Goal: Information Seeking & Learning: Learn about a topic

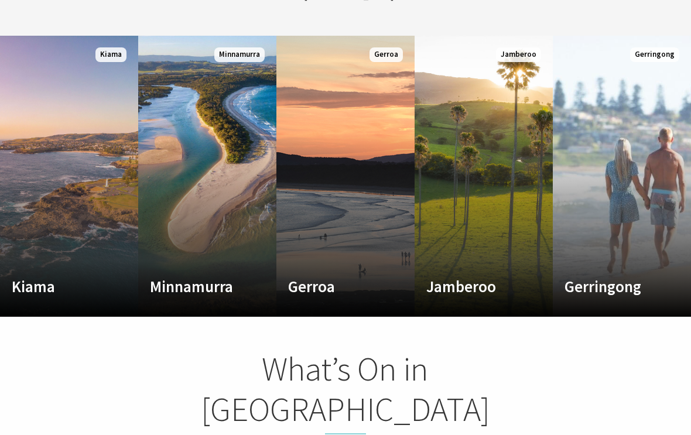
scroll to position [659, 0]
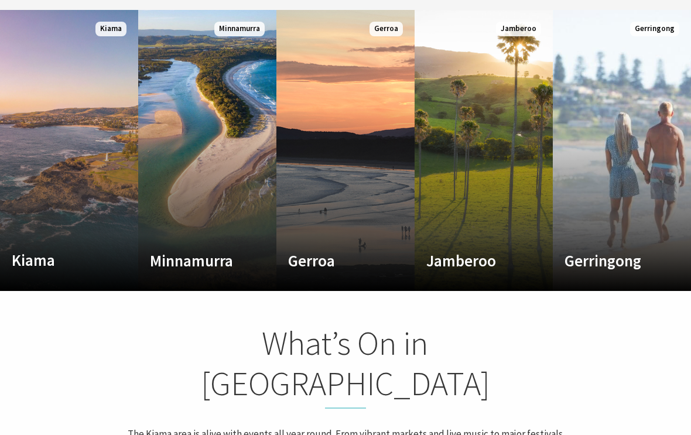
click at [41, 193] on link "Custom Image Used Kiama Where the sea makes a noise Read More Kiama" at bounding box center [69, 150] width 138 height 281
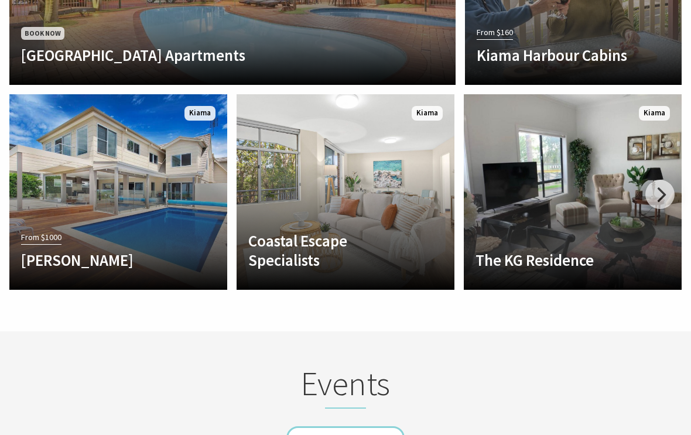
scroll to position [2803, 0]
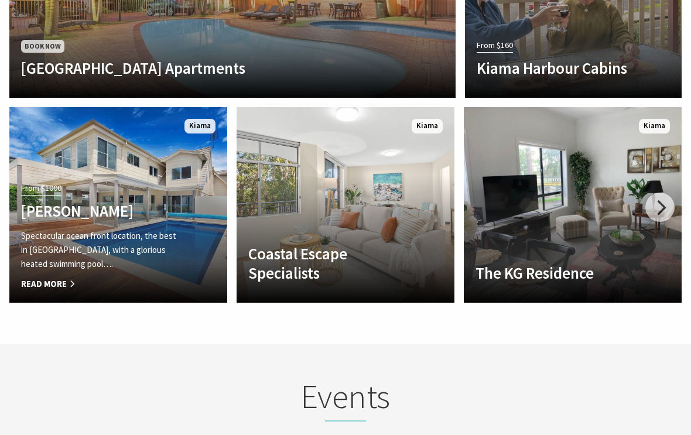
click at [37, 277] on span "Read More" at bounding box center [102, 284] width 162 height 14
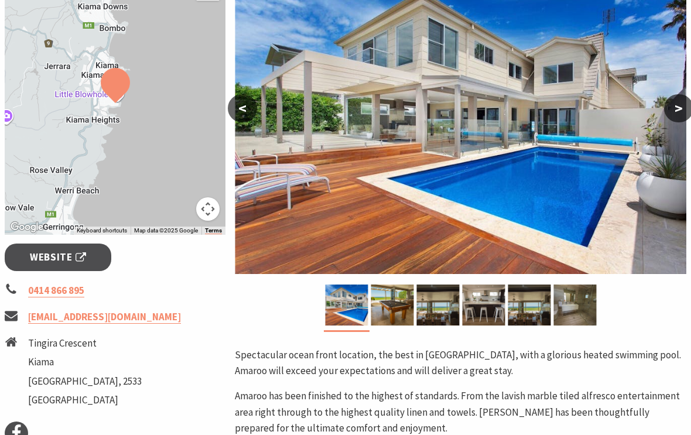
scroll to position [209, 0]
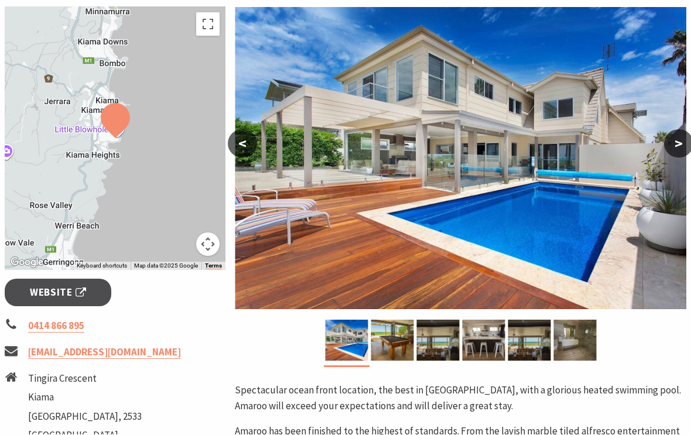
click at [690, 146] on button ">" at bounding box center [678, 144] width 29 height 28
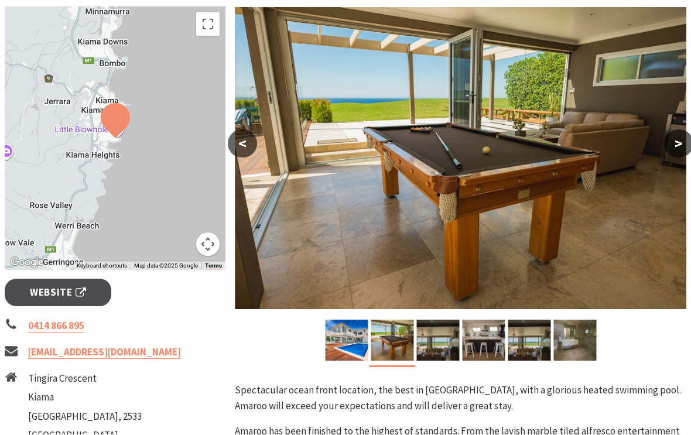
scroll to position [210, 0]
click at [685, 150] on button ">" at bounding box center [678, 143] width 29 height 28
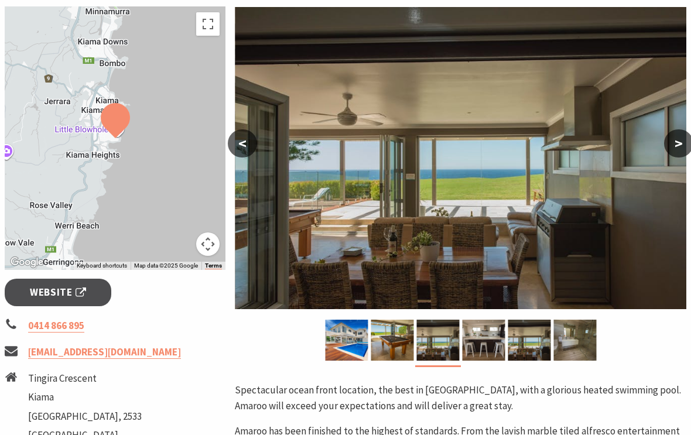
click at [251, 143] on button "<" at bounding box center [242, 143] width 29 height 28
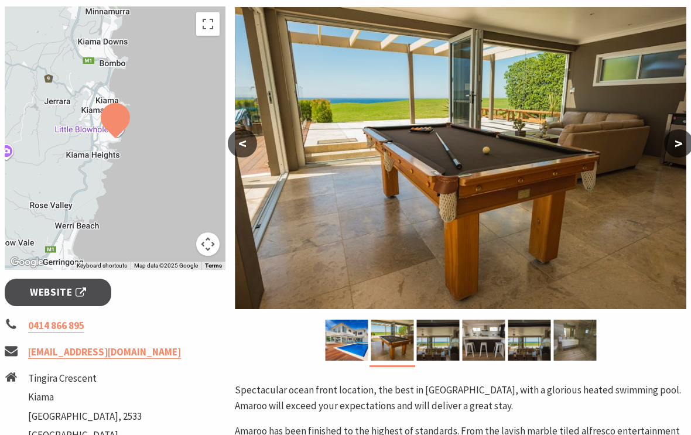
click at [674, 144] on button ">" at bounding box center [678, 143] width 29 height 28
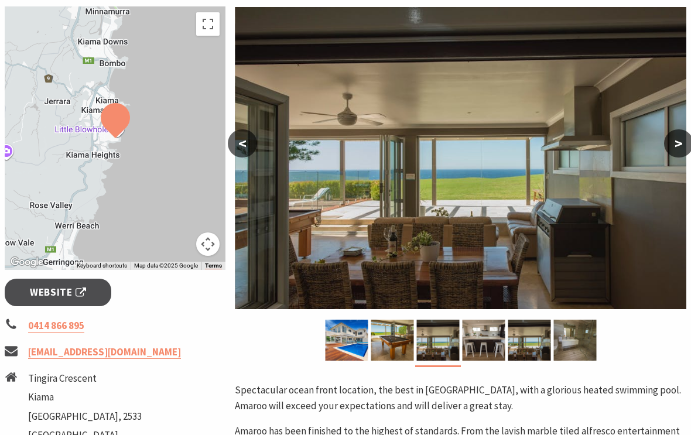
click at [673, 139] on button ">" at bounding box center [678, 143] width 29 height 28
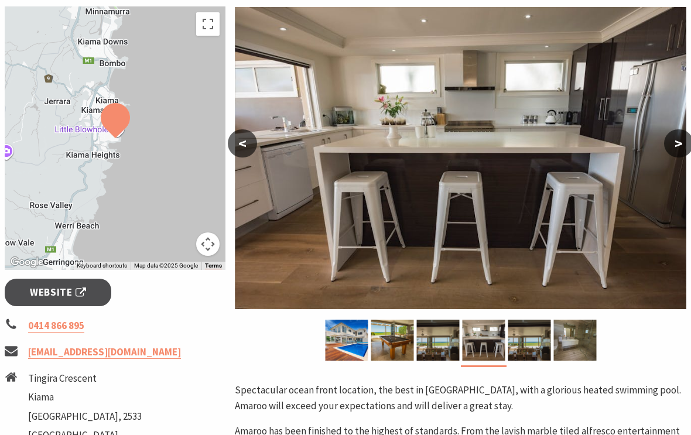
click at [685, 135] on button ">" at bounding box center [678, 143] width 29 height 28
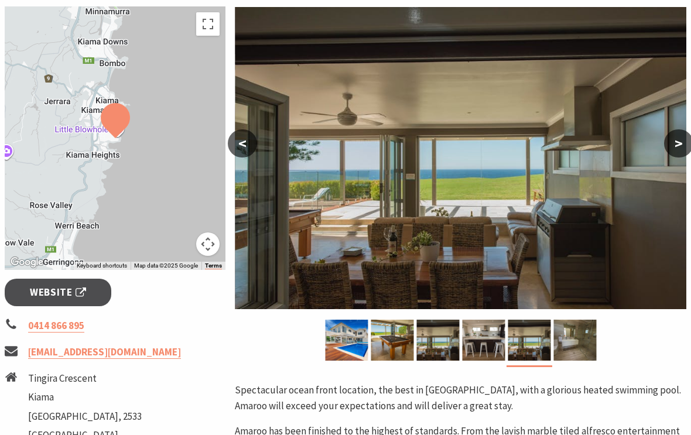
click at [685, 141] on button ">" at bounding box center [678, 143] width 29 height 28
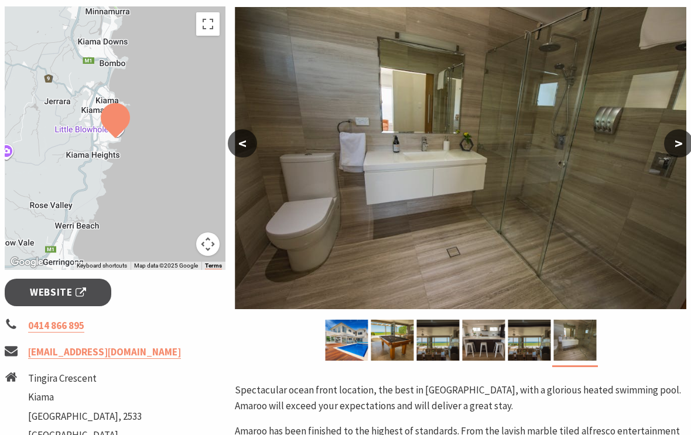
click at [681, 156] on button ">" at bounding box center [678, 143] width 29 height 28
click at [677, 146] on button ">" at bounding box center [678, 143] width 29 height 28
click at [689, 146] on button ">" at bounding box center [678, 143] width 29 height 28
click at [680, 155] on button ">" at bounding box center [678, 143] width 29 height 28
click at [685, 137] on button ">" at bounding box center [678, 143] width 29 height 28
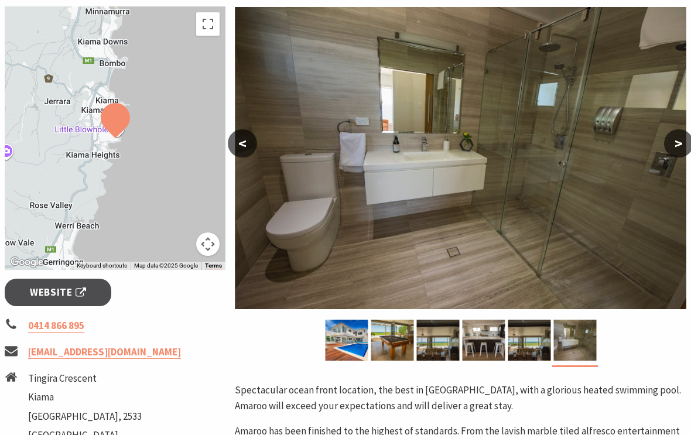
click at [683, 128] on img at bounding box center [461, 158] width 452 height 302
click at [676, 139] on button ">" at bounding box center [678, 143] width 29 height 28
click at [685, 148] on button ">" at bounding box center [678, 143] width 29 height 28
click at [684, 151] on button ">" at bounding box center [678, 143] width 29 height 28
click at [685, 149] on button ">" at bounding box center [678, 143] width 29 height 28
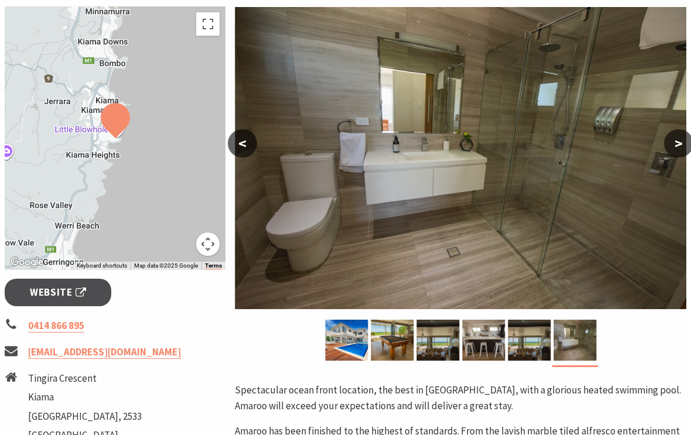
click at [356, 344] on img at bounding box center [346, 340] width 43 height 41
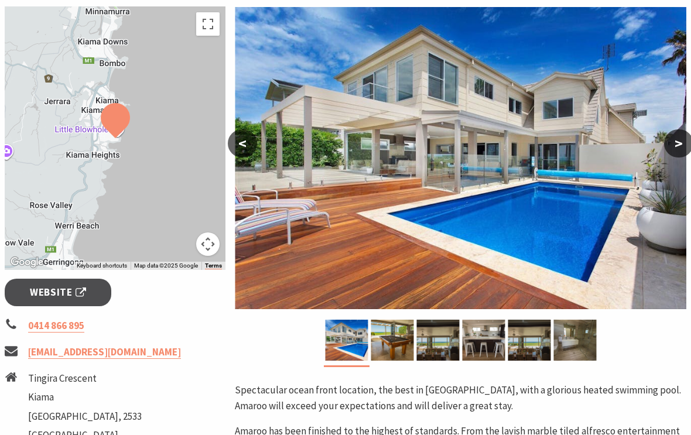
click at [666, 156] on img at bounding box center [461, 158] width 452 height 302
click at [676, 156] on button ">" at bounding box center [678, 143] width 29 height 28
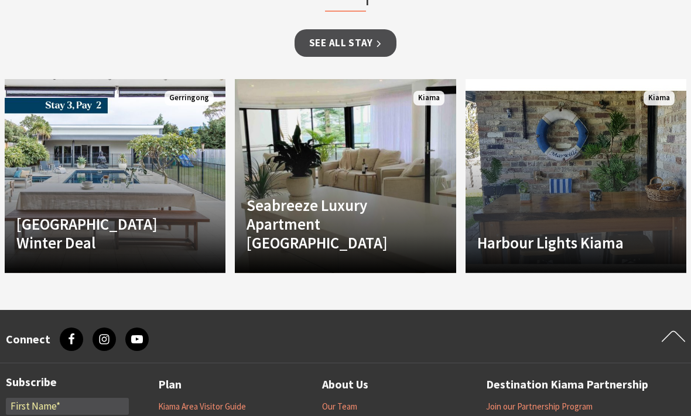
scroll to position [1149, 0]
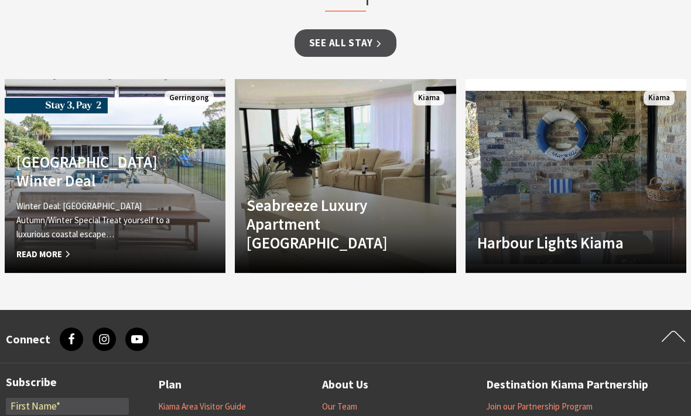
click at [52, 243] on div "Winter Deal: Sundara Beach House Autumn/Winter Special Treat yourself to a luxu…" at bounding box center [98, 230] width 165 height 62
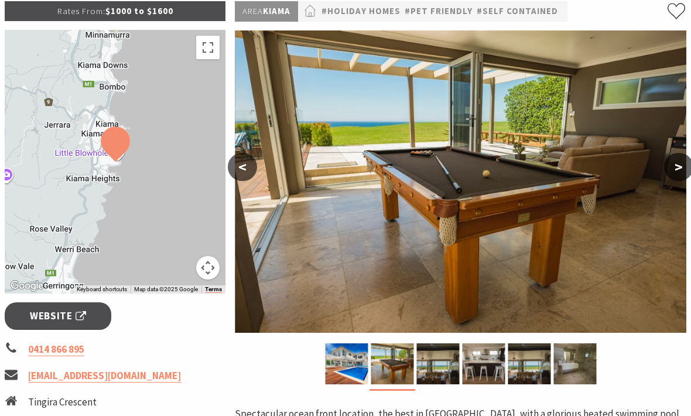
scroll to position [186, 0]
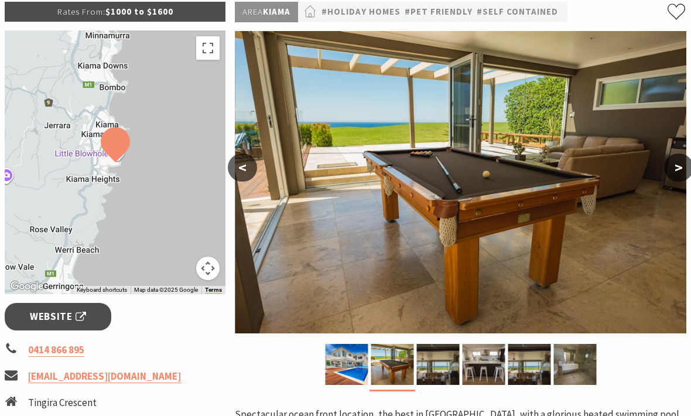
click at [429, 369] on img at bounding box center [438, 364] width 43 height 41
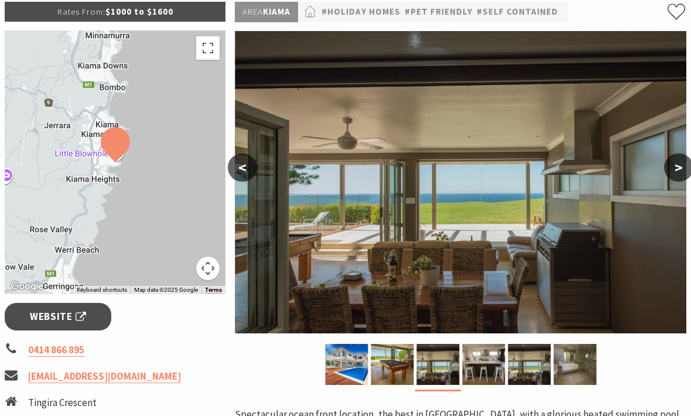
click at [490, 362] on img at bounding box center [483, 364] width 43 height 41
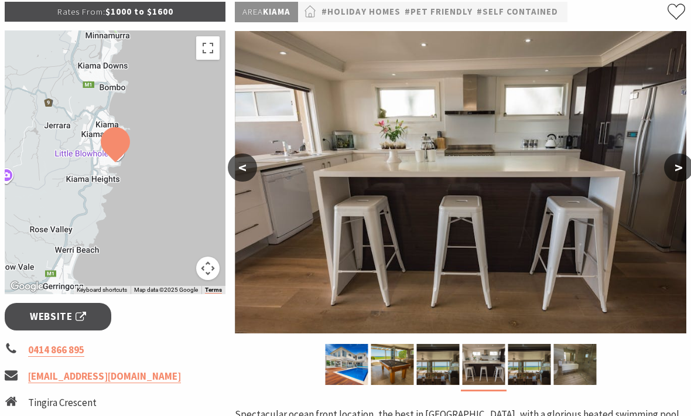
click at [562, 363] on img at bounding box center [575, 364] width 43 height 41
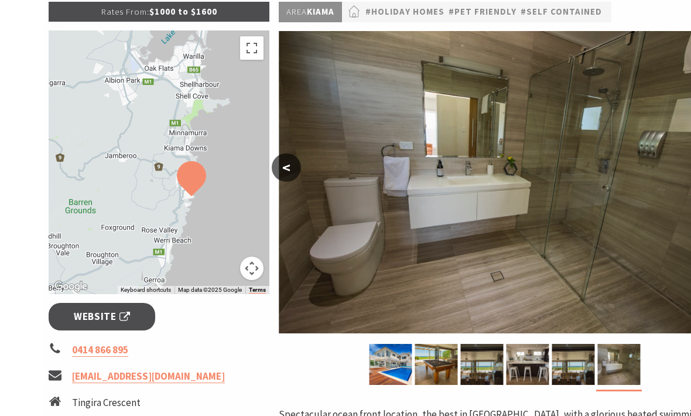
scroll to position [209, 0]
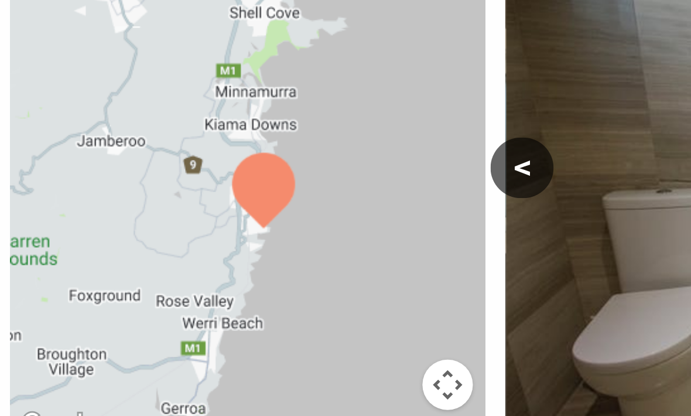
click at [56, 63] on div at bounding box center [115, 140] width 221 height 264
click at [52, 67] on div at bounding box center [115, 140] width 221 height 264
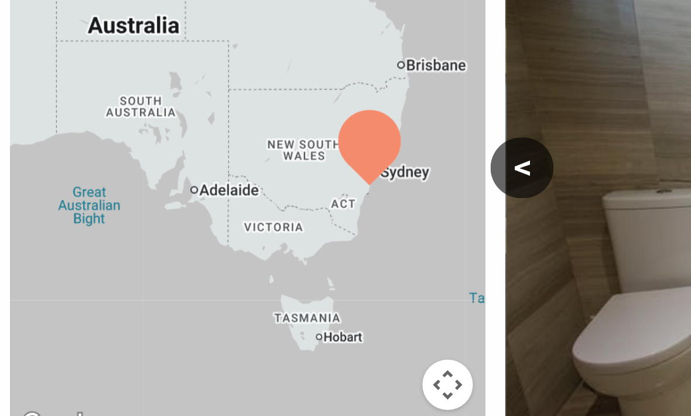
click at [259, 155] on img at bounding box center [461, 159] width 452 height 302
click at [272, 152] on img at bounding box center [461, 159] width 452 height 302
click at [238, 131] on button "<" at bounding box center [242, 145] width 29 height 28
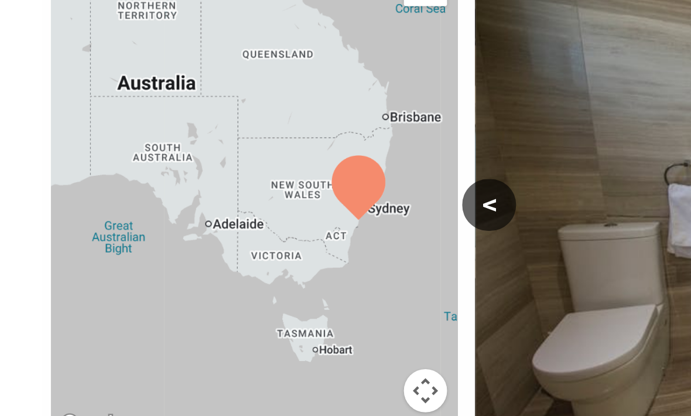
scroll to position [124, 0]
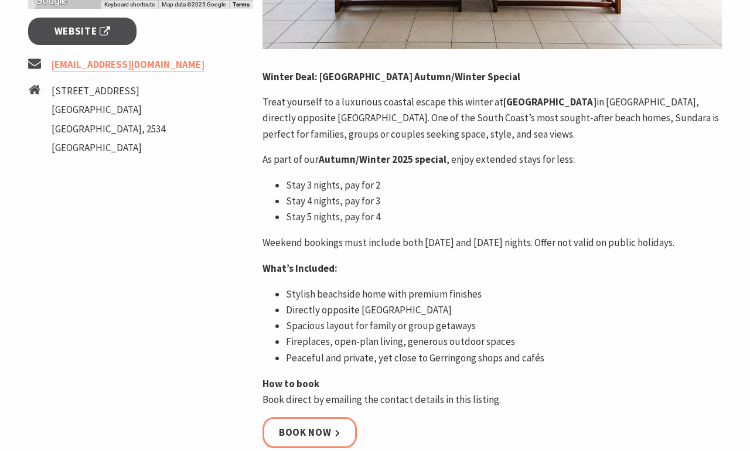
scroll to position [471, 0]
click at [296, 431] on link "Book now" at bounding box center [309, 432] width 94 height 31
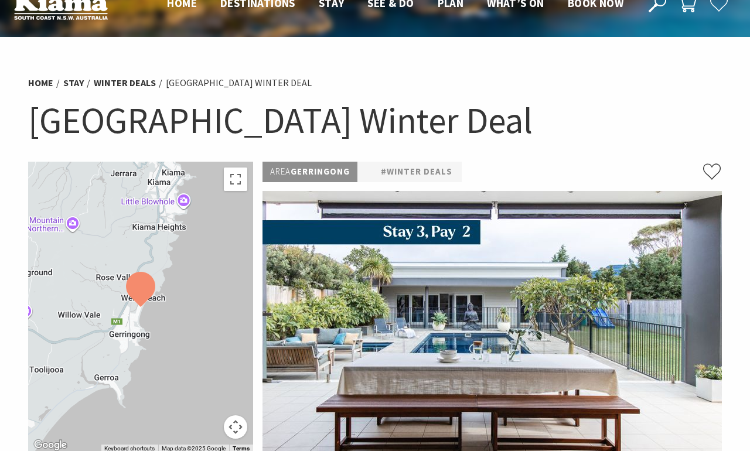
scroll to position [0, 0]
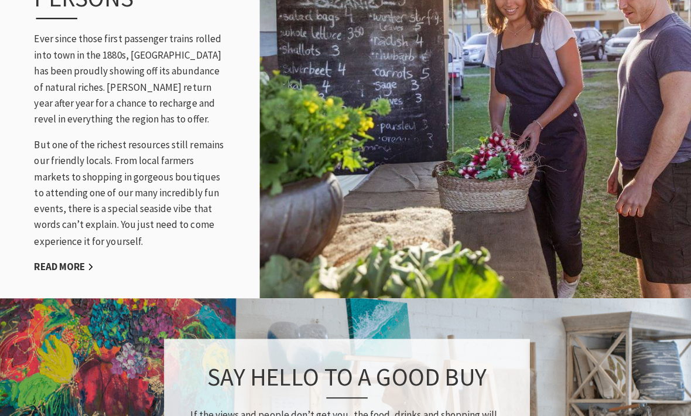
scroll to position [1537, 0]
